Goal: Navigation & Orientation: Understand site structure

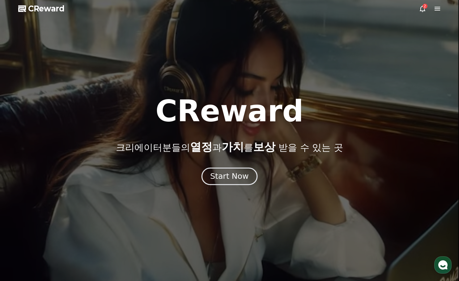
click at [233, 169] on button "Start Now" at bounding box center [230, 177] width 56 height 18
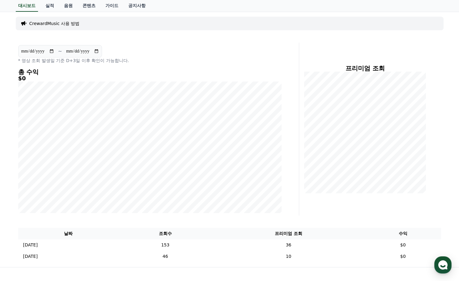
scroll to position [62, 0]
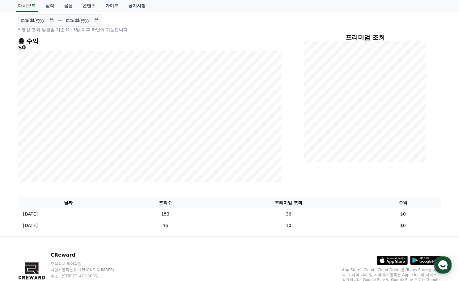
click at [12, 154] on div "**********" at bounding box center [229, 109] width 459 height 256
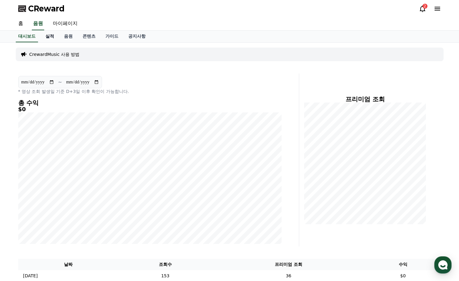
click at [50, 38] on link "실적" at bounding box center [50, 37] width 19 height 12
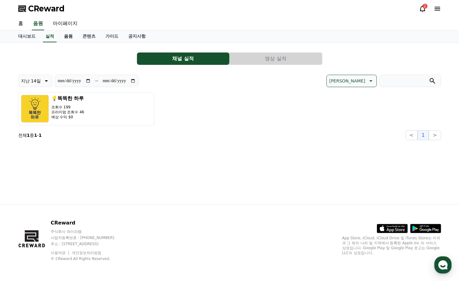
click at [64, 37] on link "음원" at bounding box center [68, 37] width 19 height 12
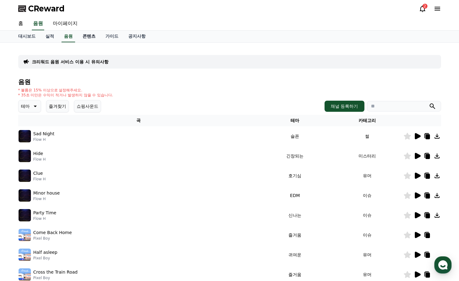
click at [91, 37] on link "콘텐츠" at bounding box center [89, 37] width 23 height 12
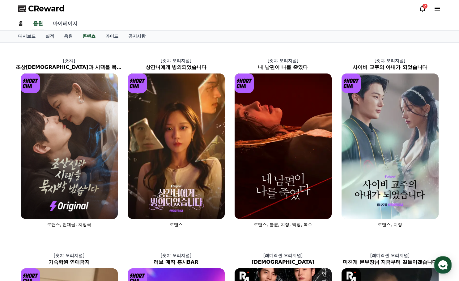
click at [69, 24] on link "마이페이지" at bounding box center [65, 23] width 35 height 13
select select "**********"
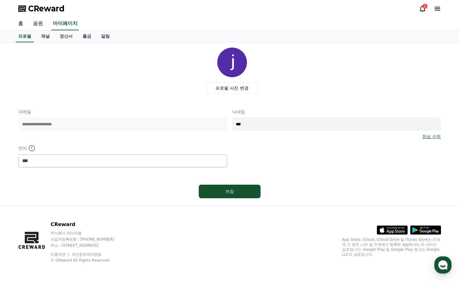
click at [118, 204] on div "**********" at bounding box center [229, 124] width 433 height 163
click at [45, 37] on link "채널" at bounding box center [45, 37] width 19 height 12
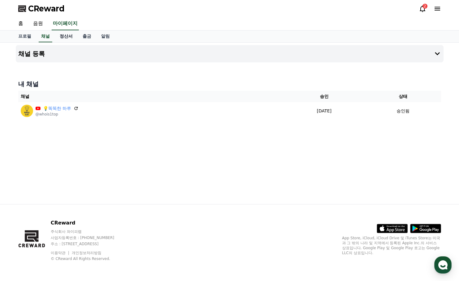
click at [67, 37] on link "정산서" at bounding box center [66, 37] width 23 height 12
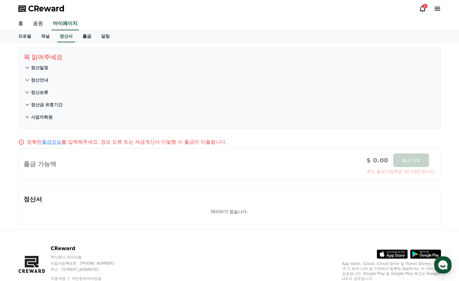
click at [89, 41] on link "출금" at bounding box center [87, 37] width 19 height 12
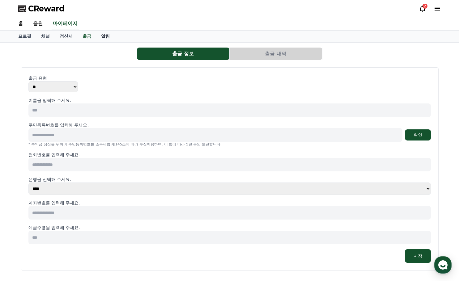
click at [105, 39] on link "알림" at bounding box center [105, 37] width 19 height 12
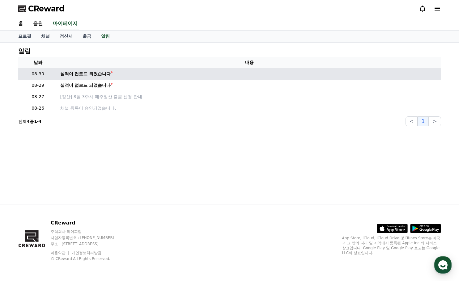
click at [82, 73] on div "실적이 업로드 되었습니다" at bounding box center [85, 74] width 51 height 6
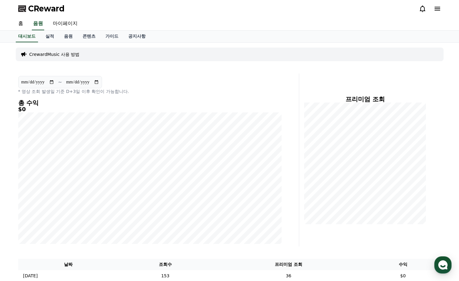
click at [49, 55] on p "CrewardMusic 사용 방법" at bounding box center [54, 54] width 50 height 6
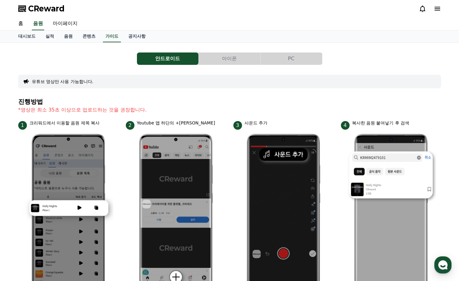
click at [218, 62] on button "아이폰" at bounding box center [230, 59] width 62 height 12
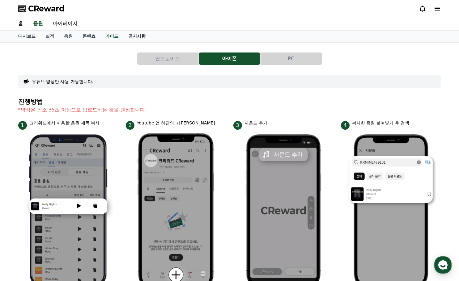
click at [138, 37] on link "공지사항" at bounding box center [136, 37] width 27 height 12
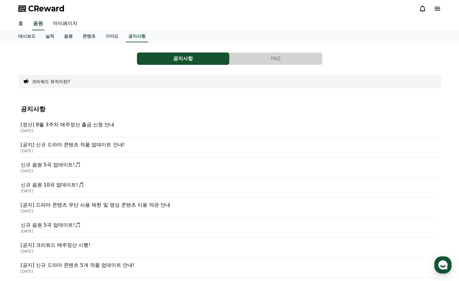
click at [24, 26] on link "홈" at bounding box center [20, 23] width 15 height 13
